Goal: Task Accomplishment & Management: Complete application form

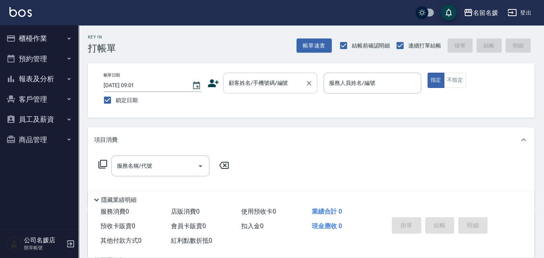
click at [267, 92] on div "顧客姓名/手機號碼/編號" at bounding box center [270, 83] width 94 height 21
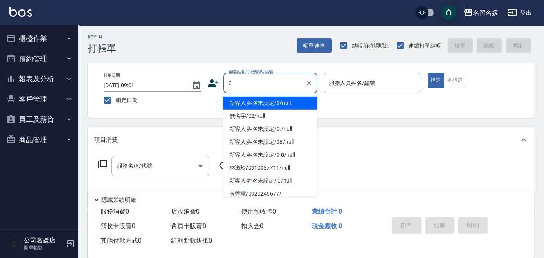
type input "0"
type input "新客人 姓名未設定/0/null"
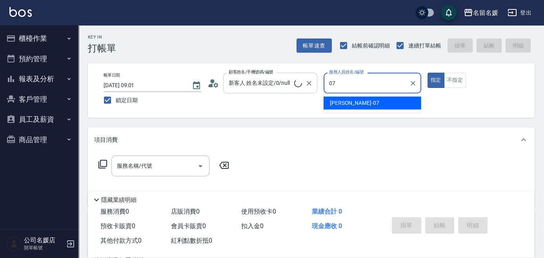
type input "07"
type button "true"
type input "[PERSON_NAME]-07"
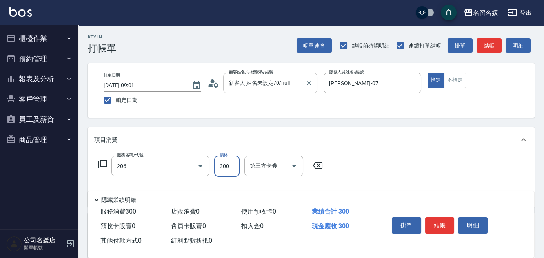
type input "洗髮[300](206)"
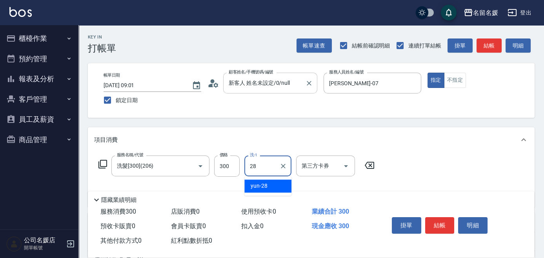
type input "yun-28"
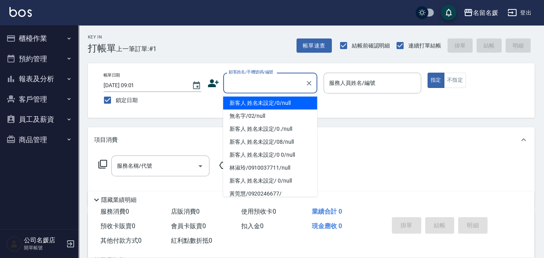
type input "0"
type input "新客人 姓名未設定/0/null"
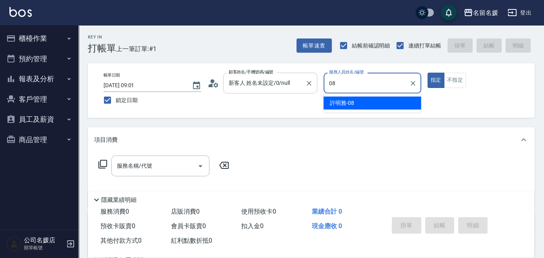
type input "許明雅-08"
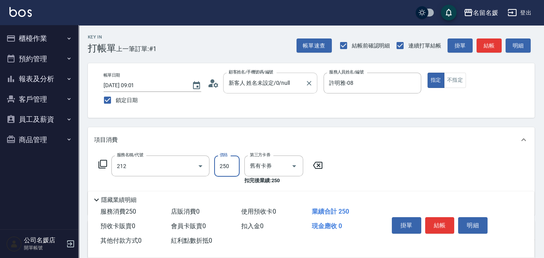
type input "洗髮券-(卡)250(212)"
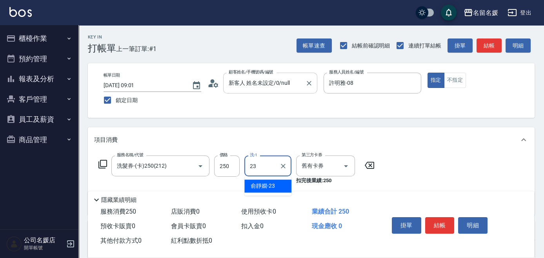
type input "俞靜嫺-23"
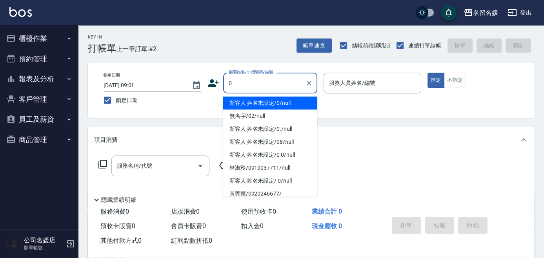
type input "新客人 姓名未設定/0/null"
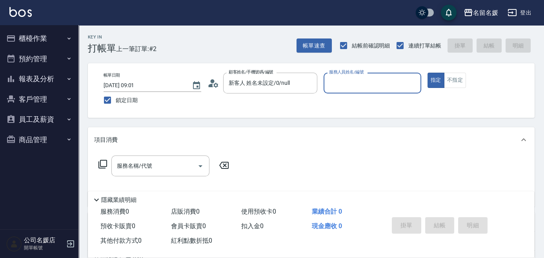
type input "1"
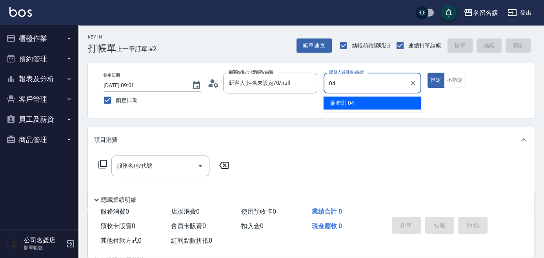
type input "[PERSON_NAME]-04"
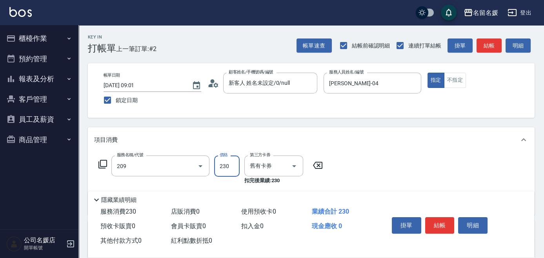
type input "洗髮券-(卡)230(209)"
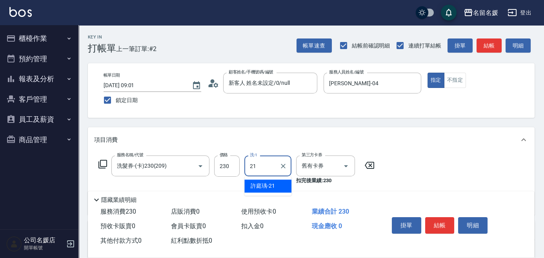
type input "許庭瑀-21"
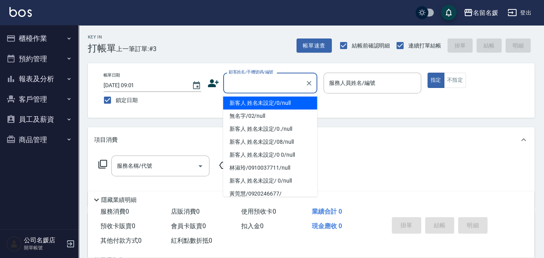
type input "新客人 姓名未設定/0/null"
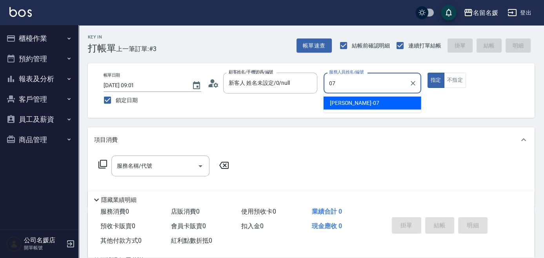
type input "[PERSON_NAME]-07"
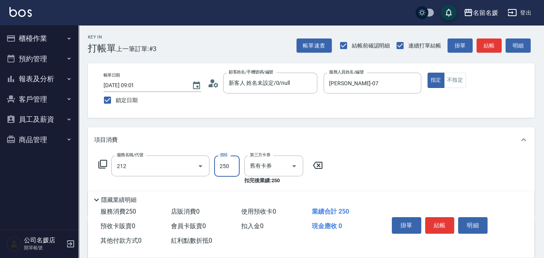
type input "洗髮券-(卡)250(212)"
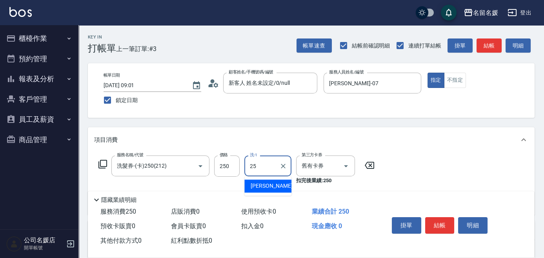
type input "[PERSON_NAME]-25"
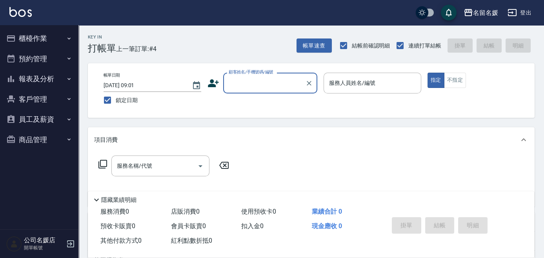
click at [267, 81] on input "顧客姓名/手機號碼/編號" at bounding box center [264, 83] width 75 height 14
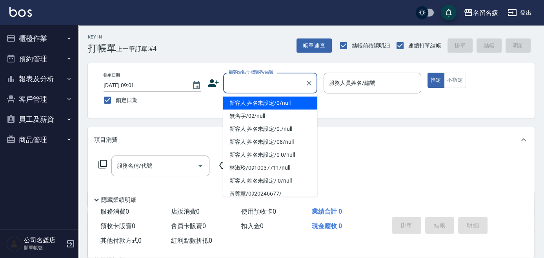
click at [267, 81] on input "顧客姓名/手機號碼/編號" at bounding box center [264, 83] width 75 height 14
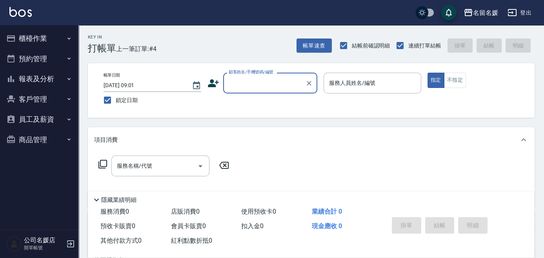
click at [268, 84] on input "顧客姓名/手機號碼/編號" at bounding box center [264, 83] width 75 height 14
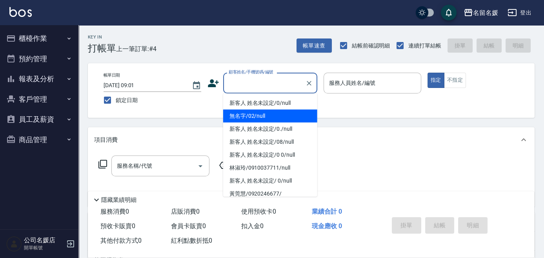
click at [258, 111] on li "無名字/02/null" at bounding box center [270, 116] width 94 height 13
type input "無名字/02/null"
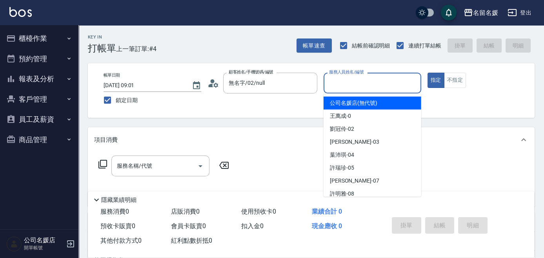
click at [368, 84] on input "服務人員姓名/編號" at bounding box center [372, 83] width 91 height 14
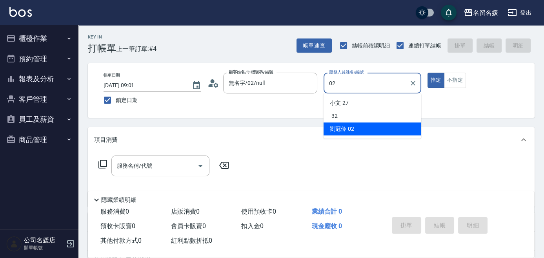
type input "[PERSON_NAME]-02"
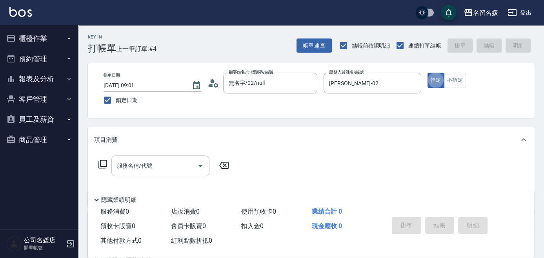
click at [163, 172] on input "服務名稱/代號" at bounding box center [154, 166] width 79 height 14
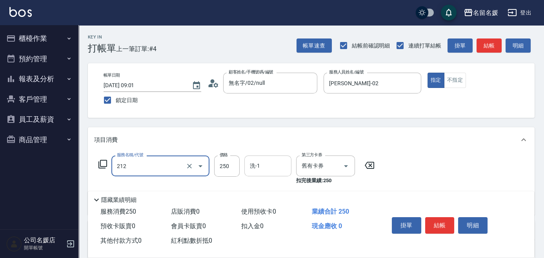
click at [268, 165] on input "洗-1" at bounding box center [268, 166] width 40 height 14
type input "洗髮券-(卡)250(212)"
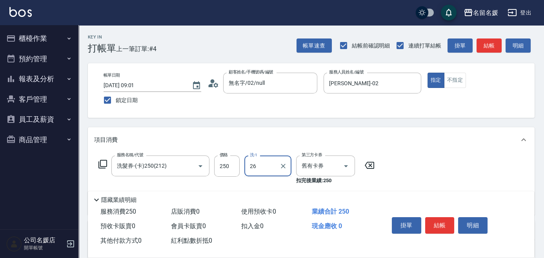
type input "蔡愛陵-26"
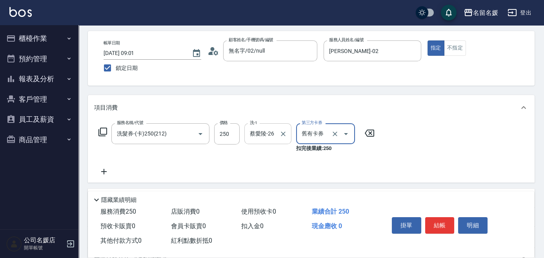
scroll to position [71, 0]
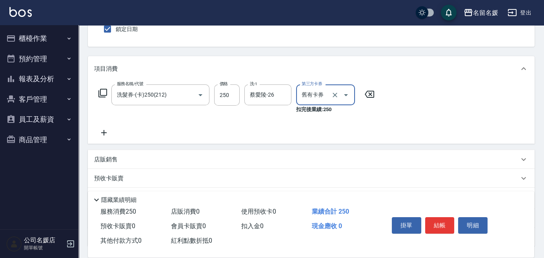
click at [104, 136] on icon at bounding box center [104, 132] width 20 height 9
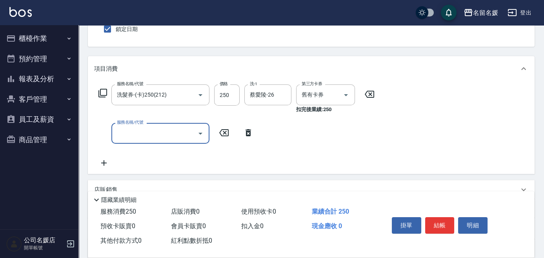
click at [133, 135] on input "服務名稱/代號" at bounding box center [154, 133] width 79 height 14
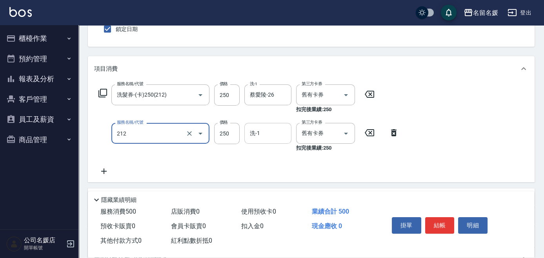
click at [258, 133] on div "洗-1 洗-1" at bounding box center [268, 133] width 47 height 21
type input "洗髮券-(卡)250(212)"
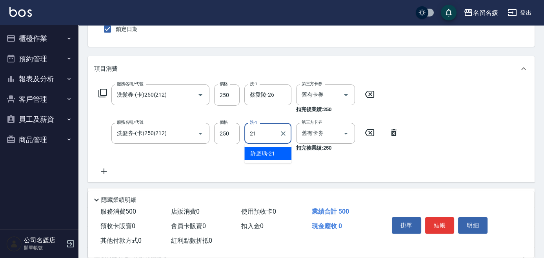
type input "許庭瑀-21"
click at [102, 173] on icon at bounding box center [104, 170] width 20 height 9
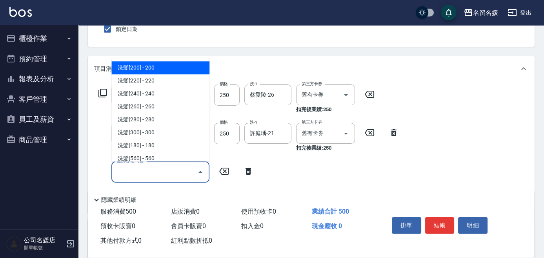
click at [134, 168] on input "服務名稱/代號" at bounding box center [154, 172] width 79 height 14
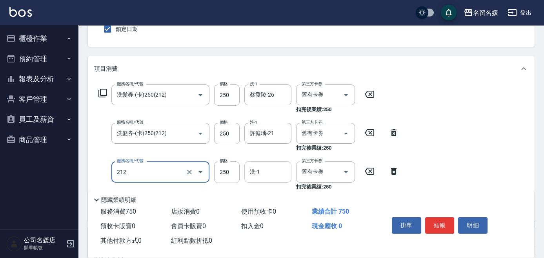
click at [274, 170] on input "洗-1" at bounding box center [268, 172] width 40 height 14
type input "洗髮券-(卡)250(212)"
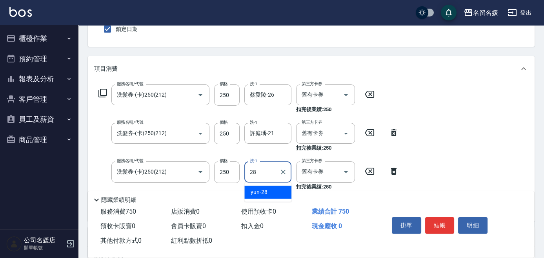
type input "yun-28"
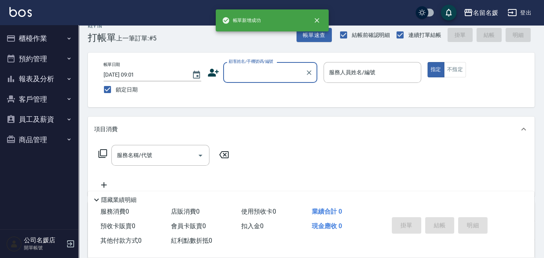
scroll to position [0, 0]
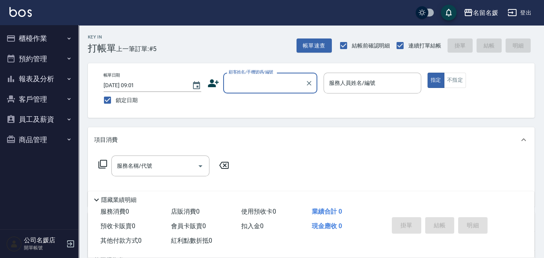
drag, startPoint x: 281, startPoint y: 78, endPoint x: 279, endPoint y: 81, distance: 4.2
click at [281, 80] on input "顧客姓名/手機號碼/編號" at bounding box center [264, 83] width 75 height 14
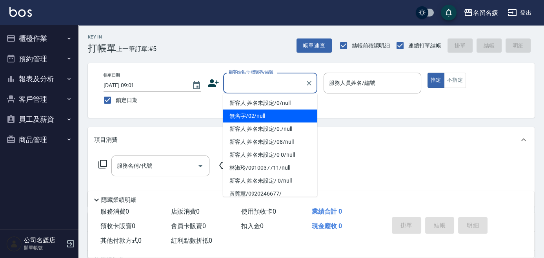
drag, startPoint x: 263, startPoint y: 116, endPoint x: 368, endPoint y: 93, distance: 107.9
click at [274, 113] on li "無名字/02/null" at bounding box center [270, 116] width 94 height 13
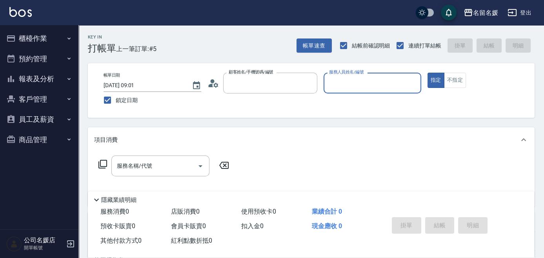
type input "無名字/02/null"
click at [368, 93] on p at bounding box center [373, 97] width 98 height 8
click at [374, 75] on div "服務人員姓名/編號" at bounding box center [373, 83] width 98 height 21
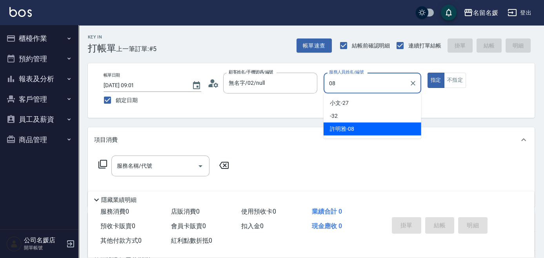
type input "許明雅-08"
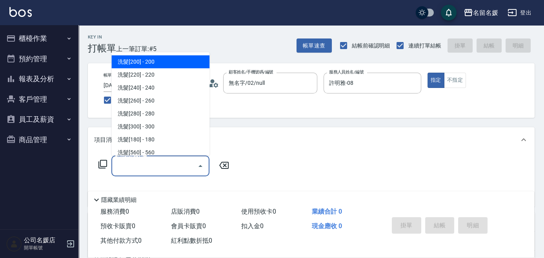
click at [167, 171] on input "服務名稱/代號" at bounding box center [154, 166] width 79 height 14
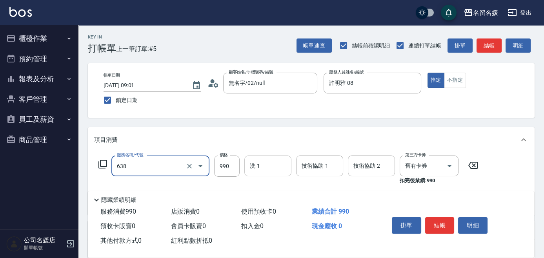
click at [288, 168] on div "洗-1" at bounding box center [268, 165] width 47 height 21
type input "(芙)頭皮養護套卡(638)"
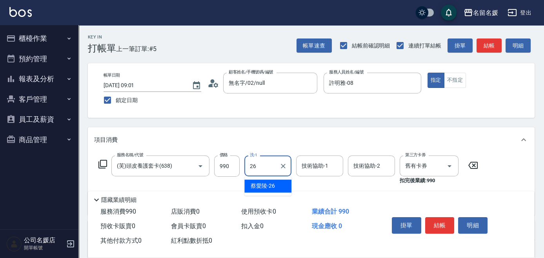
type input "蔡愛陵-26"
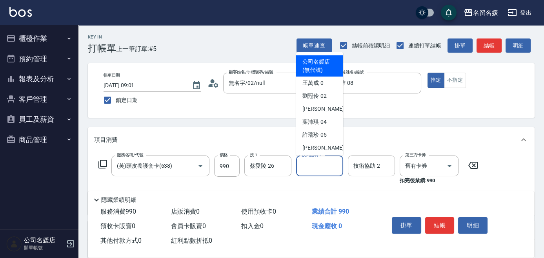
click at [329, 166] on input "技術協助-1" at bounding box center [320, 166] width 40 height 14
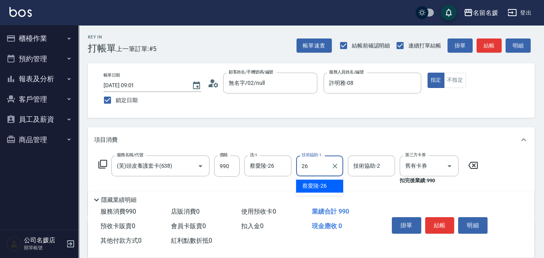
type input "蔡愛陵-26"
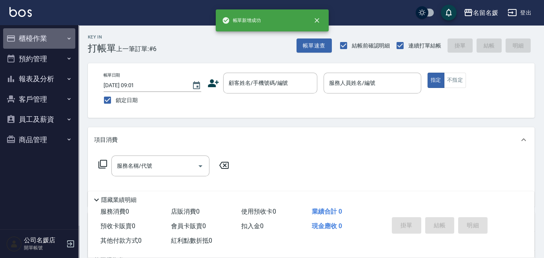
click at [57, 39] on button "櫃檯作業" at bounding box center [39, 38] width 72 height 20
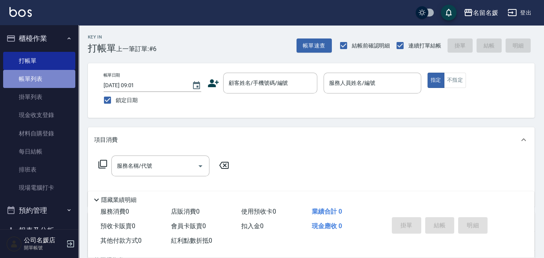
click at [53, 77] on link "帳單列表" at bounding box center [39, 79] width 72 height 18
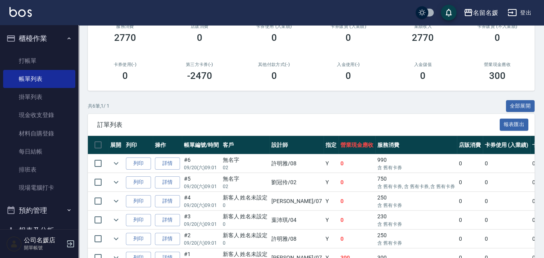
scroll to position [142, 0]
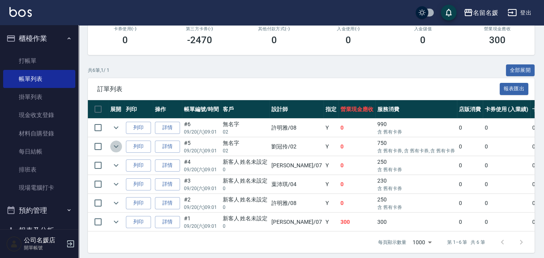
click at [119, 149] on icon "expand row" at bounding box center [115, 146] width 9 height 9
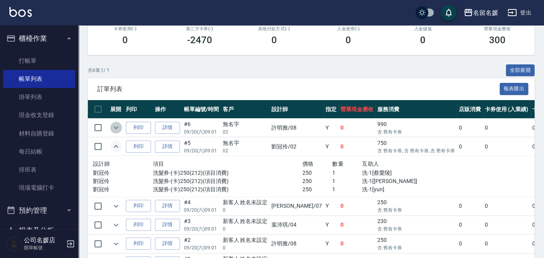
click at [117, 125] on icon "expand row" at bounding box center [115, 127] width 9 height 9
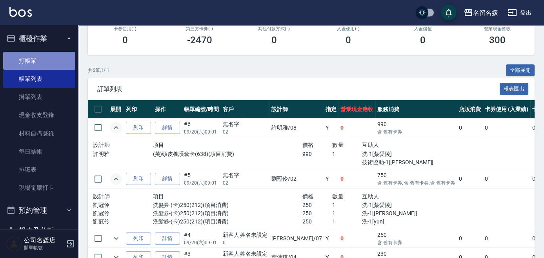
click at [48, 61] on link "打帳單" at bounding box center [39, 61] width 72 height 18
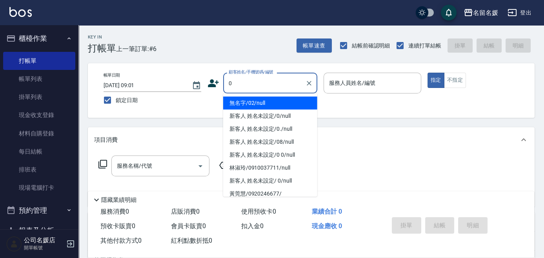
type input "0"
type input "無名字/02/null"
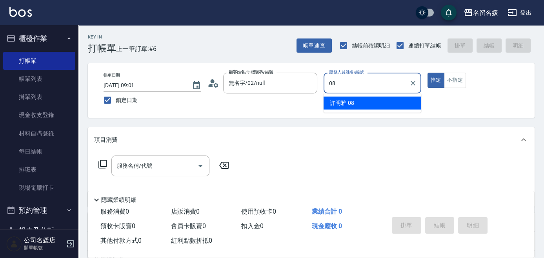
type input "08"
type button "true"
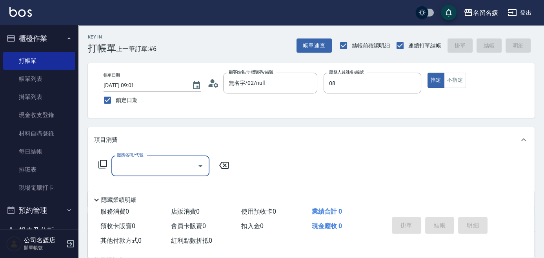
type input "許明雅-08"
type input "212"
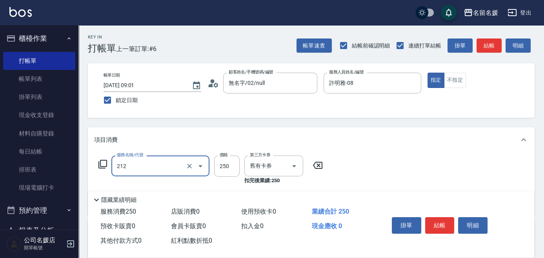
type input "新客人 姓名未設定/0/null"
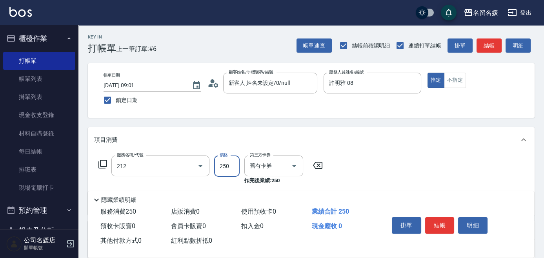
type input "洗髮券-(卡)250(212)"
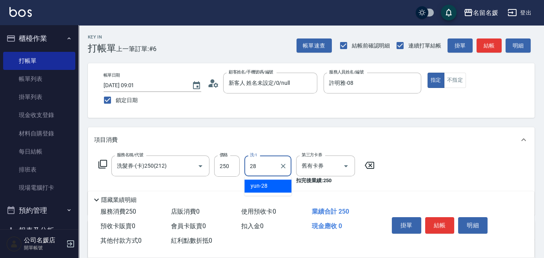
type input "yun-28"
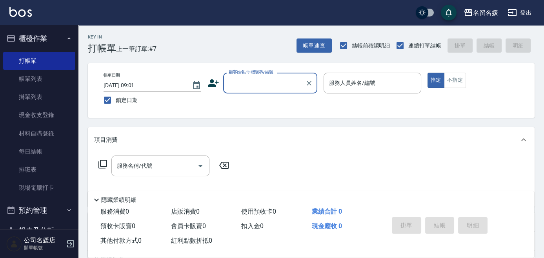
click at [251, 75] on label "顧客姓名/手機號碼/編號" at bounding box center [251, 72] width 45 height 6
click at [251, 80] on input "顧客姓名/手機號碼/編號" at bounding box center [264, 83] width 75 height 14
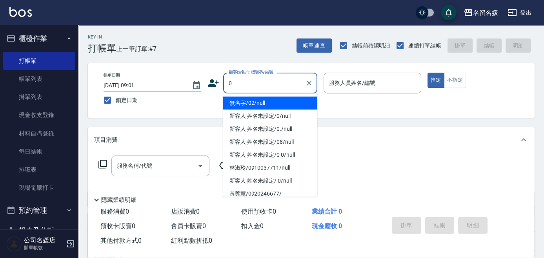
type input "無名字/02/null"
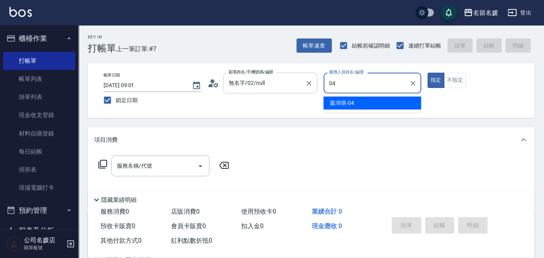
type input "[PERSON_NAME]-04"
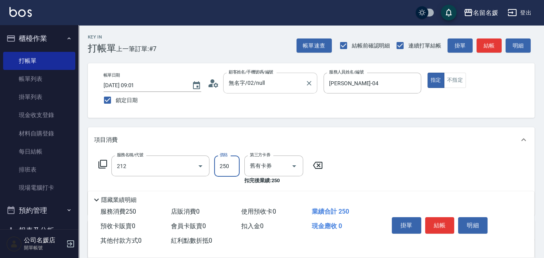
type input "洗髮券-(卡)250(212)"
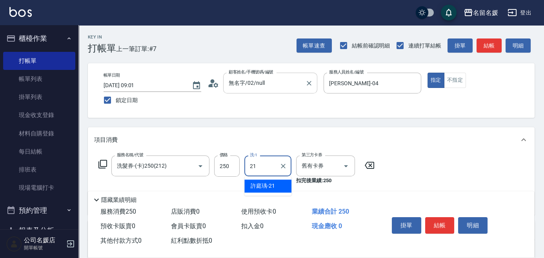
type input "許庭瑀-21"
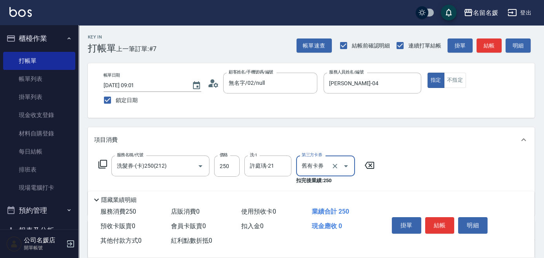
click at [104, 164] on icon at bounding box center [102, 163] width 9 height 9
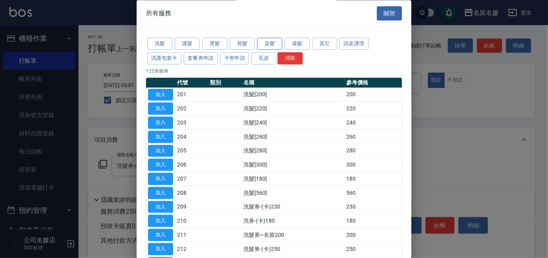
click at [269, 39] on button "染髮" at bounding box center [269, 44] width 25 height 12
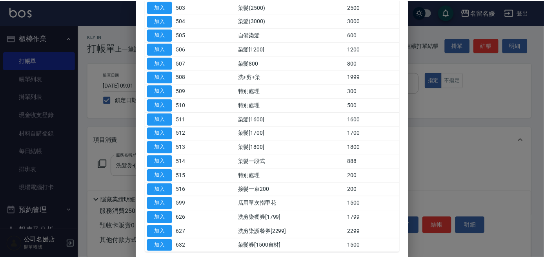
scroll to position [142, 0]
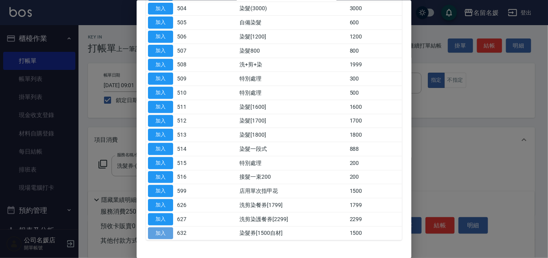
click at [153, 231] on button "加入" at bounding box center [160, 233] width 25 height 12
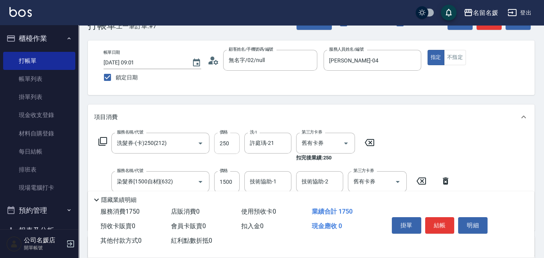
scroll to position [35, 0]
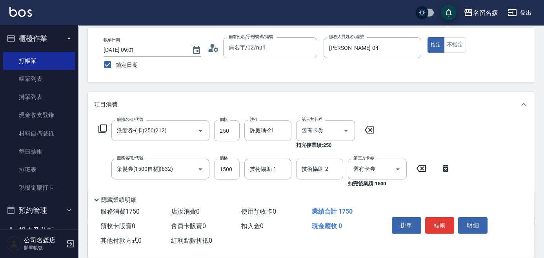
click at [237, 173] on input "1500" at bounding box center [227, 169] width 26 height 21
type input "2000"
type input "許庭瑀-21"
click at [311, 85] on div "Key In 打帳單 上一筆訂單:#7 帳單速查 結帳前確認明細 連續打單結帳 掛單 結帳 明細 帳單日期 [DATE] 09:01 鎖定日期 顧客姓名/手機…" at bounding box center [312, 192] width 466 height 405
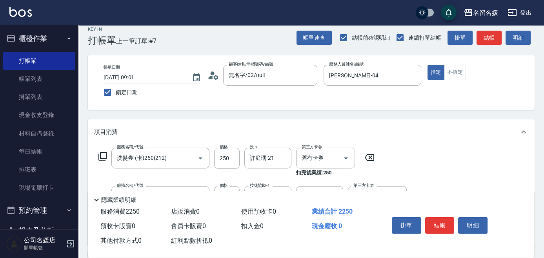
scroll to position [0, 0]
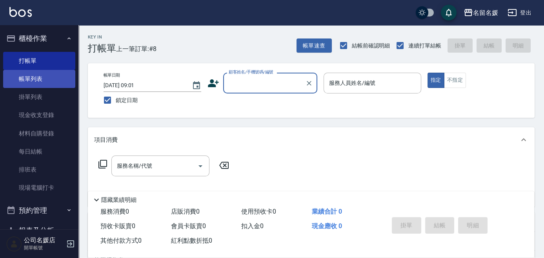
click at [35, 78] on link "帳單列表" at bounding box center [39, 79] width 72 height 18
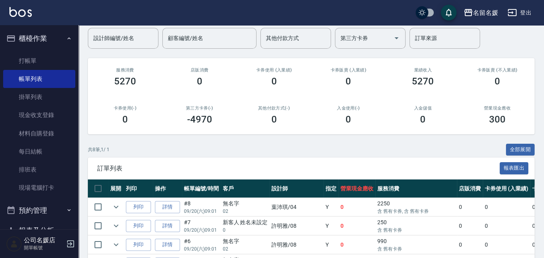
scroll to position [71, 0]
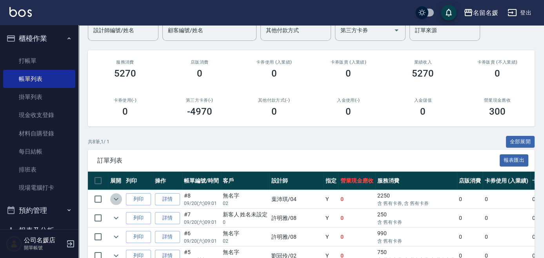
click at [117, 200] on icon "expand row" at bounding box center [115, 198] width 9 height 9
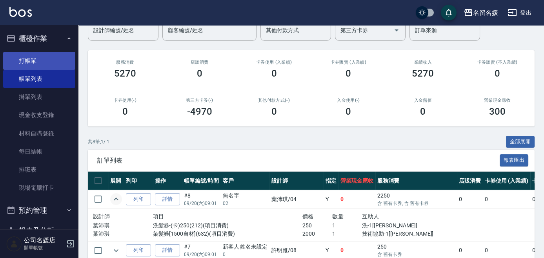
click at [59, 64] on link "打帳單" at bounding box center [39, 61] width 72 height 18
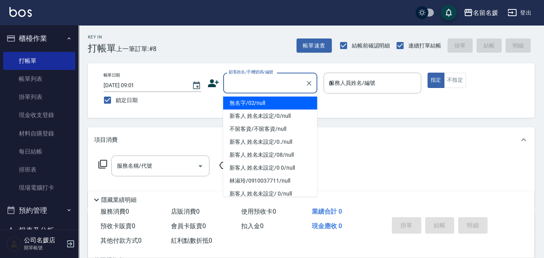
type input "04"
type button "true"
type input "無名字/02/null"
type input "[PERSON_NAME]-04"
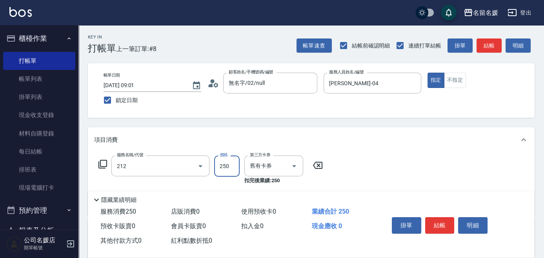
type input "洗髮券-(卡)250(212)"
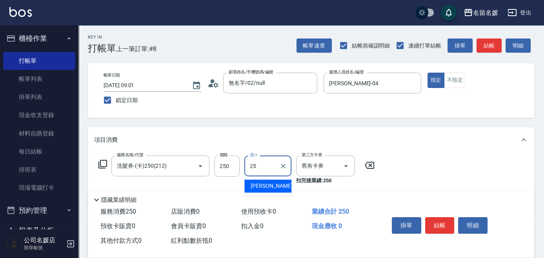
type input "[PERSON_NAME]-25"
